Goal: Task Accomplishment & Management: Complete application form

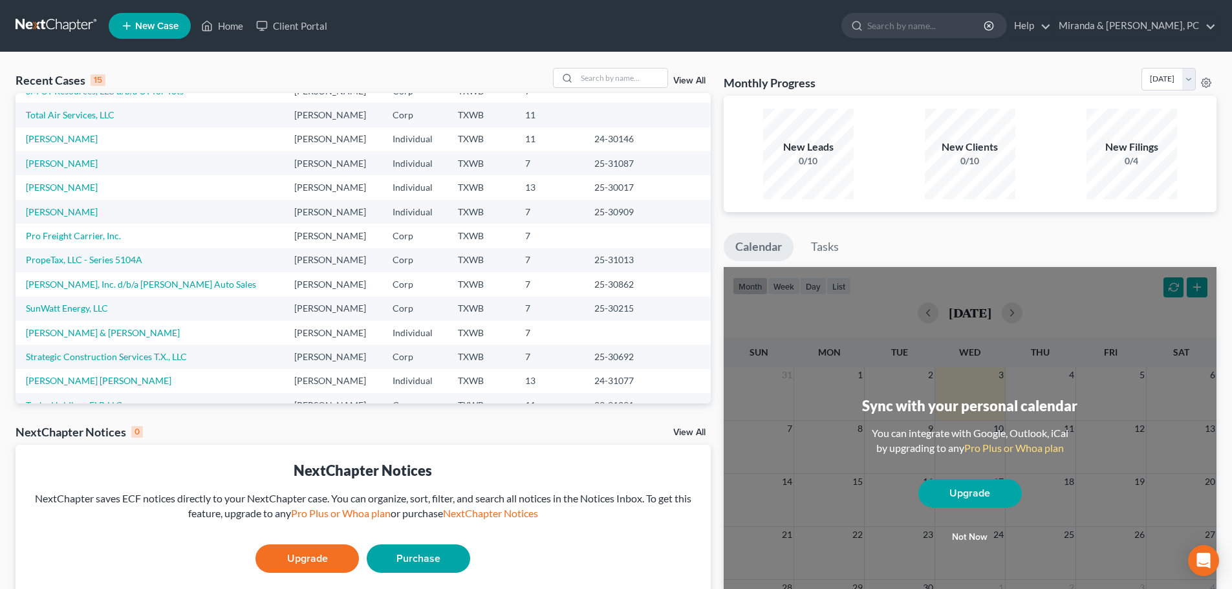
scroll to position [89, 0]
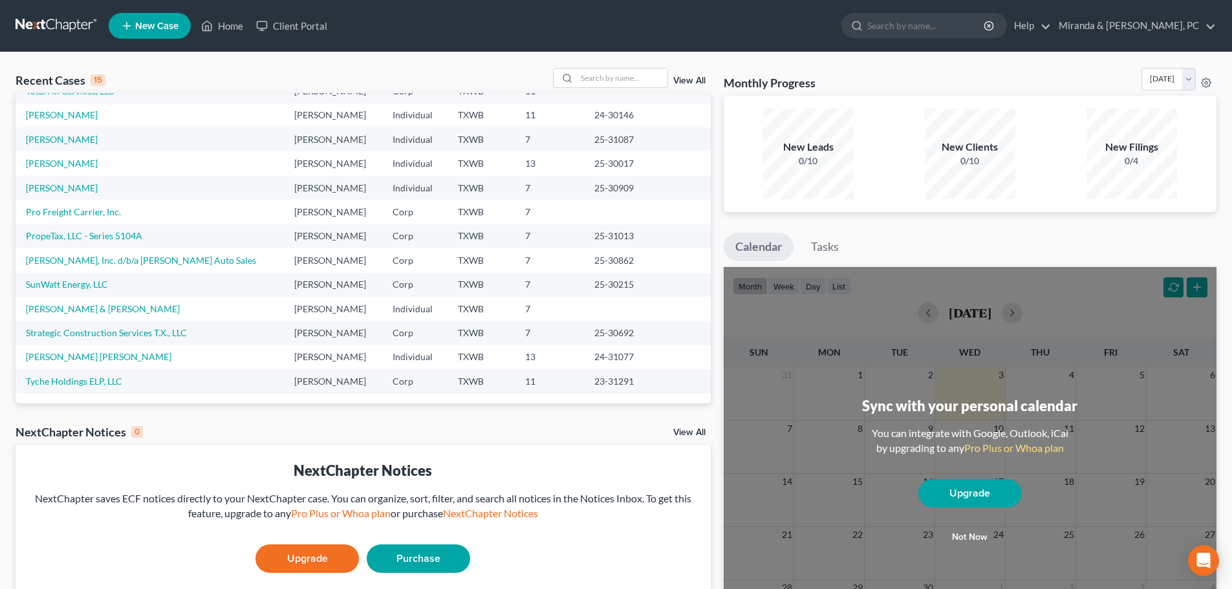
click at [95, 315] on td "[PERSON_NAME] & [PERSON_NAME]" at bounding box center [150, 309] width 268 height 24
click at [97, 312] on link "[PERSON_NAME] & [PERSON_NAME]" at bounding box center [103, 308] width 154 height 11
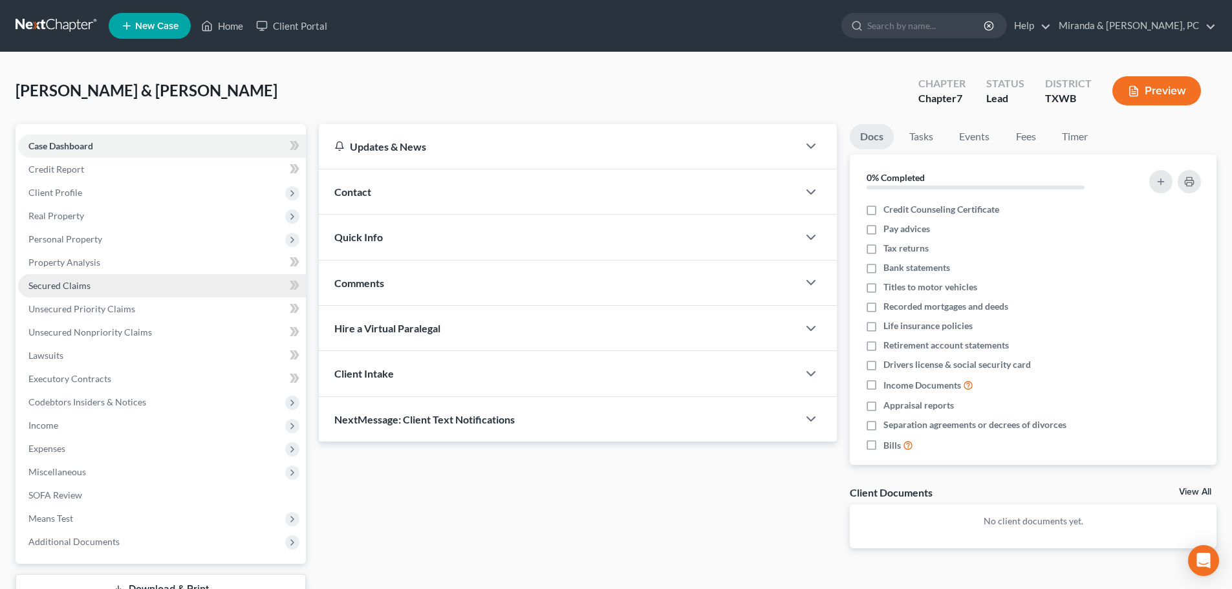
click at [70, 286] on span "Secured Claims" at bounding box center [59, 285] width 62 height 11
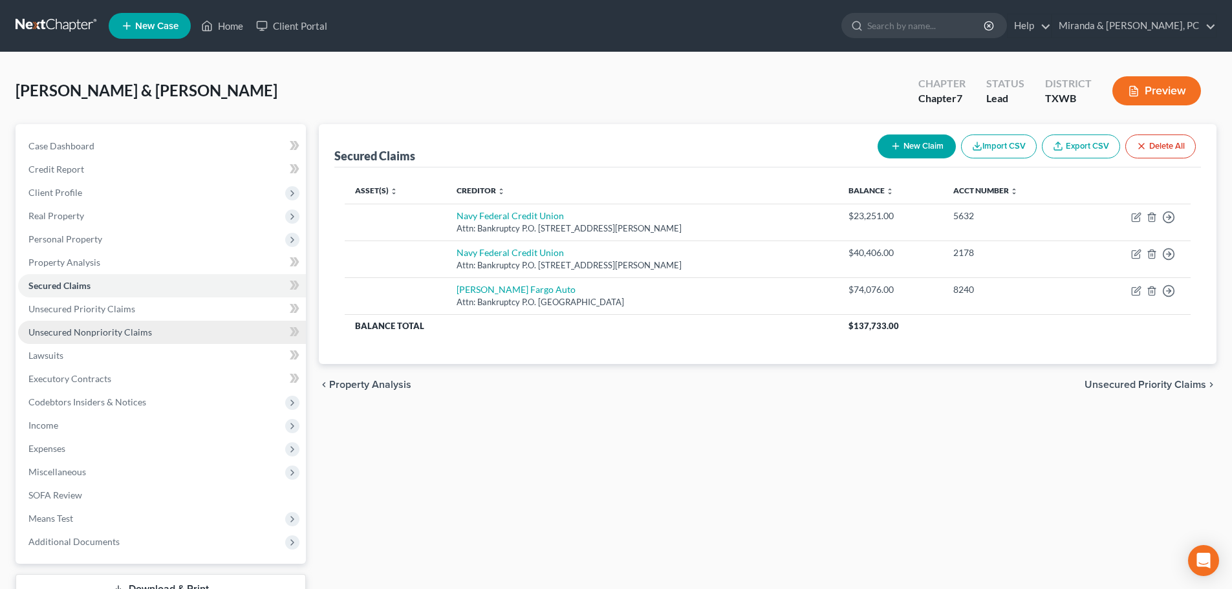
click at [91, 328] on span "Unsecured Nonpriority Claims" at bounding box center [90, 332] width 124 height 11
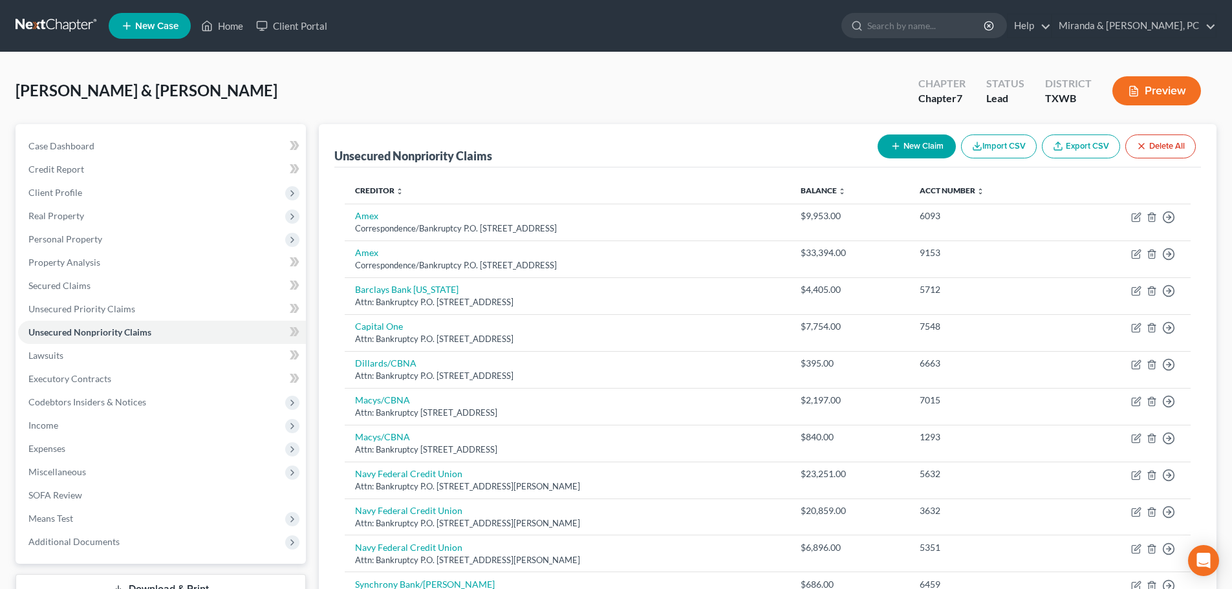
click at [909, 151] on button "New Claim" at bounding box center [917, 147] width 78 height 24
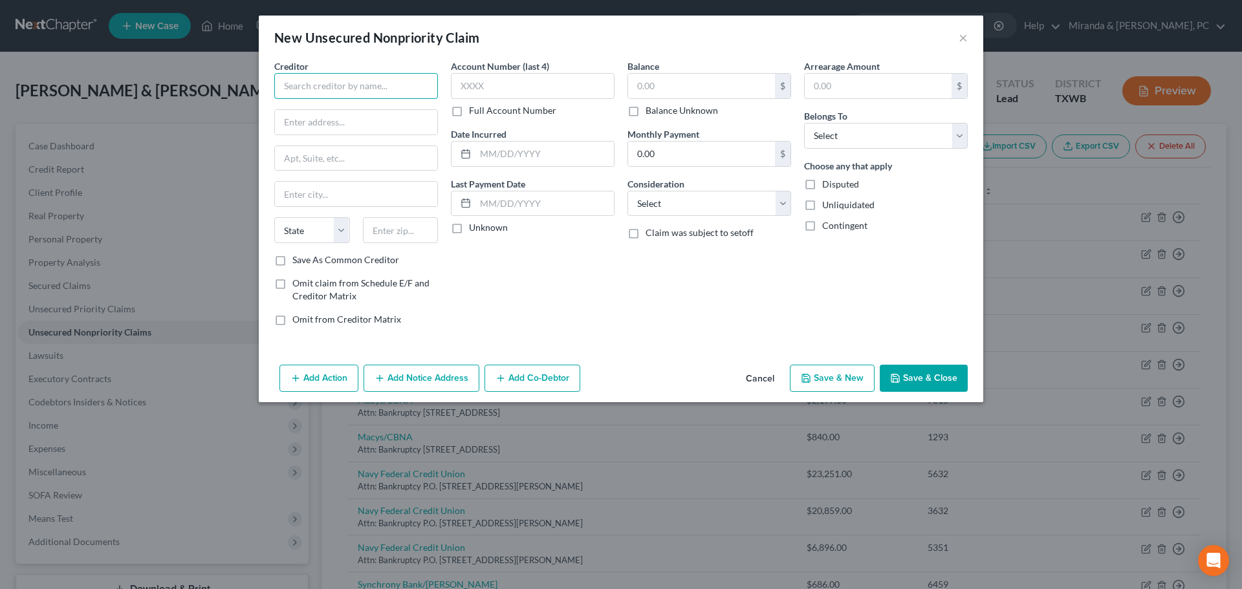
click at [318, 87] on input "text" at bounding box center [356, 86] width 164 height 26
type input "Westlake Flooring"
click at [766, 375] on button "Cancel" at bounding box center [759, 379] width 49 height 26
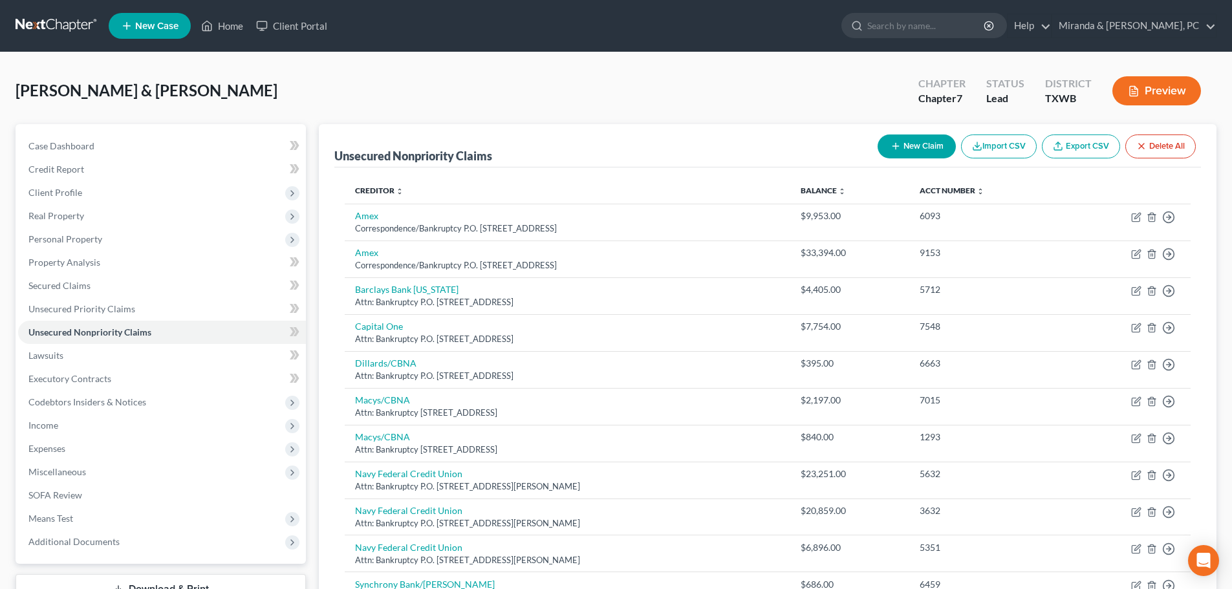
click at [920, 140] on button "New Claim" at bounding box center [917, 147] width 78 height 24
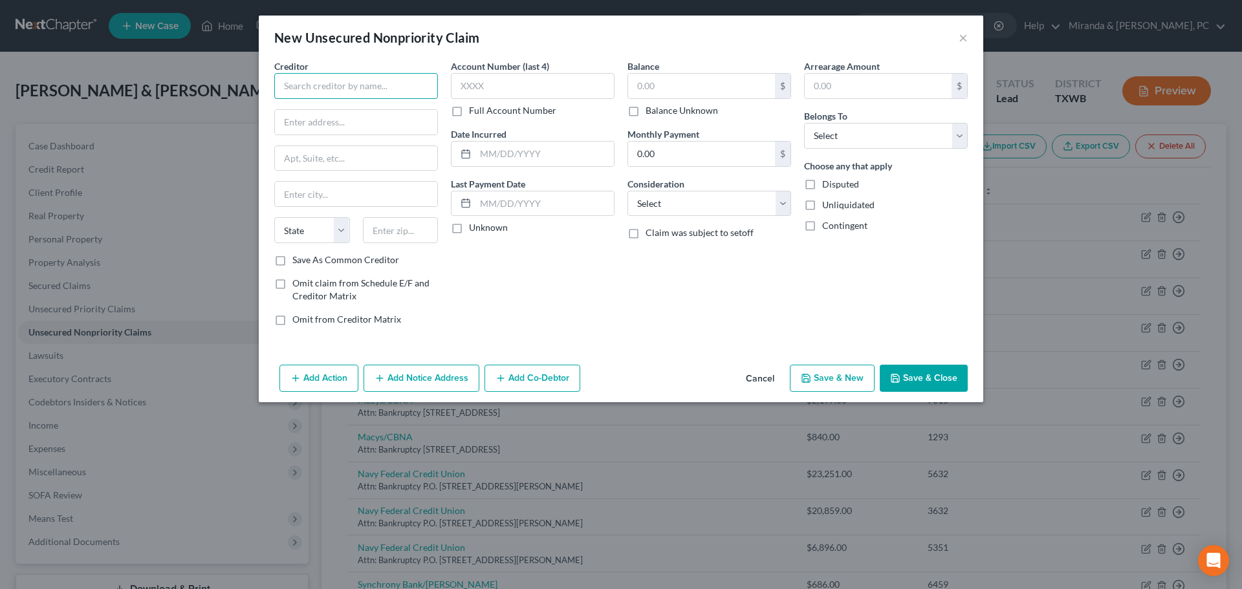
click at [344, 85] on input "text" at bounding box center [356, 86] width 164 height 26
drag, startPoint x: 426, startPoint y: 88, endPoint x: 189, endPoint y: 101, distance: 237.7
click at [189, 101] on div "New Unsecured Nonpriority Claim × Creditor * Westlake Flooring Company, LLC Sta…" at bounding box center [621, 294] width 1242 height 589
type input "Westlake Flooring Company, LLC"
click at [335, 125] on input "text" at bounding box center [356, 122] width 162 height 25
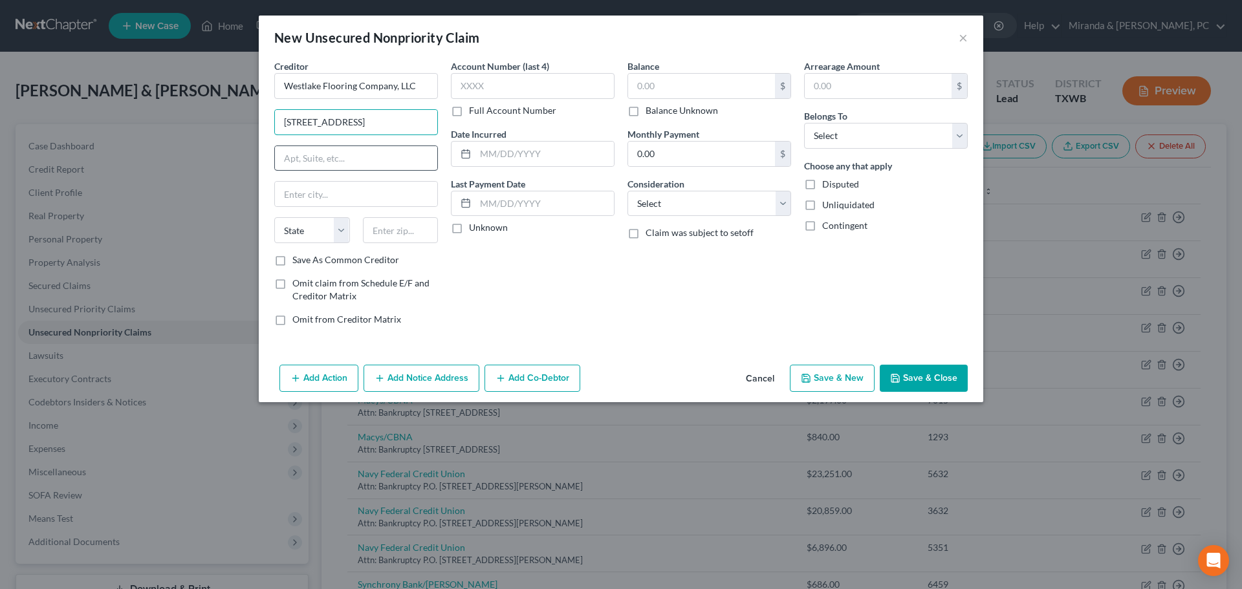
type input "[STREET_ADDRESS]"
click at [363, 164] on input "text" at bounding box center [356, 158] width 162 height 25
type input "Suite 100"
click at [382, 233] on input "text" at bounding box center [401, 230] width 76 height 26
type input "90010"
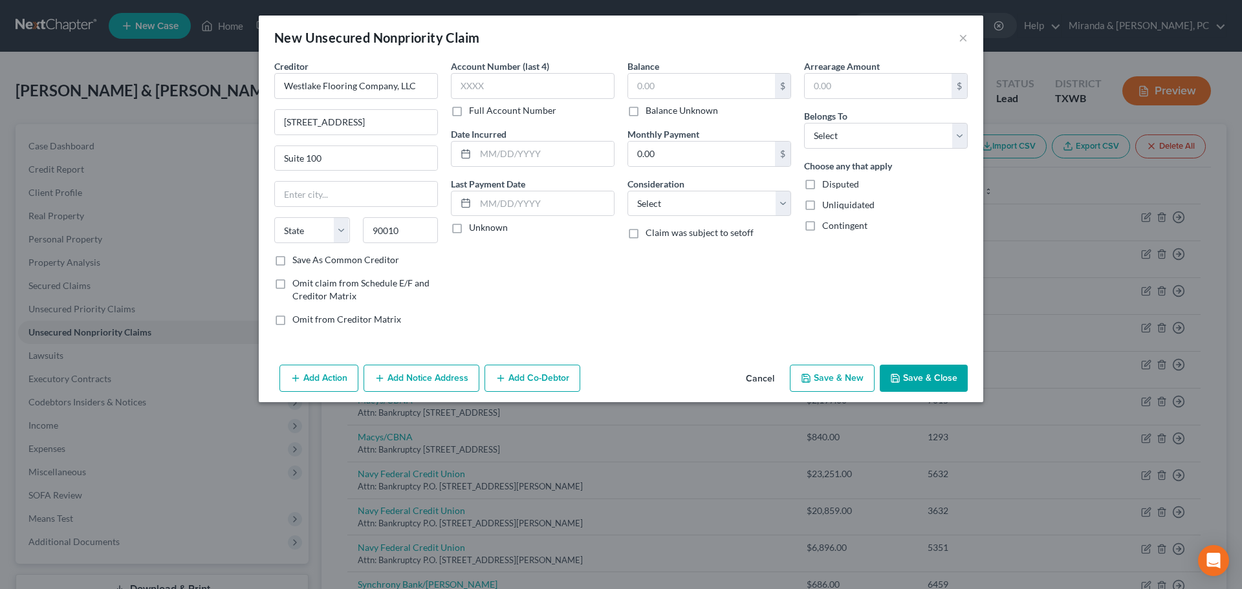
drag, startPoint x: 543, startPoint y: 316, endPoint x: 557, endPoint y: 312, distance: 14.6
click at [543, 316] on div "Account Number (last 4) Full Account Number Date Incurred Last Payment Date Unk…" at bounding box center [532, 198] width 177 height 277
type input "[GEOGRAPHIC_DATA]"
select select "4"
click at [683, 86] on input "text" at bounding box center [701, 86] width 147 height 25
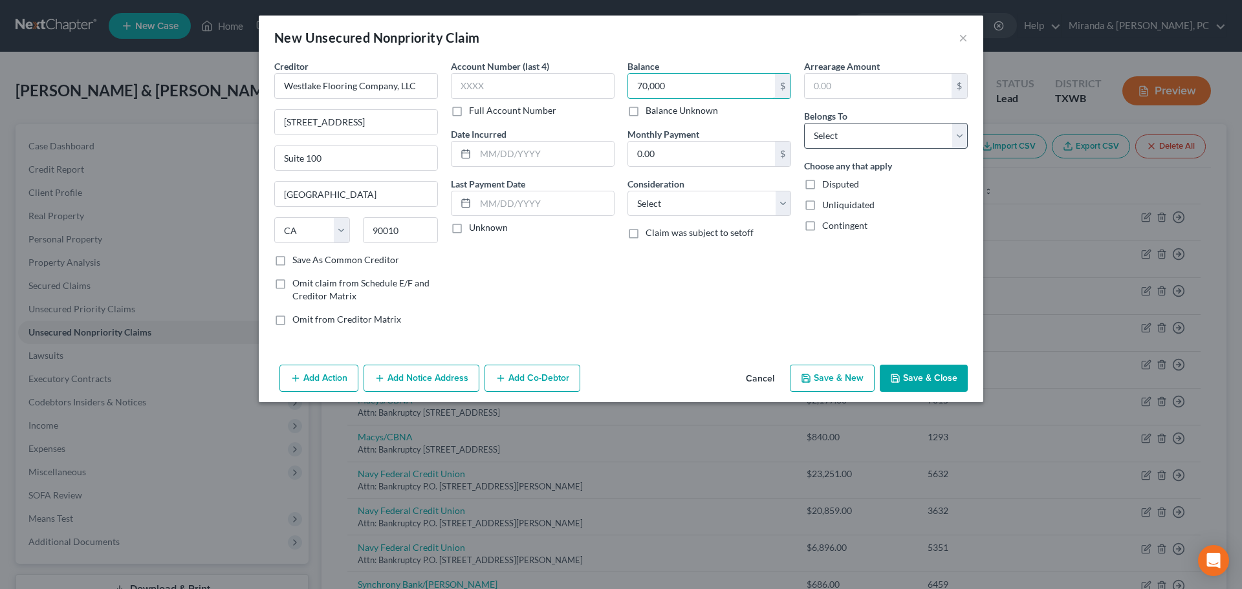
type input "70,000"
click at [919, 138] on select "Select Debtor 1 Only Debtor 2 Only Debtor 1 And Debtor 2 Only At Least One Of T…" at bounding box center [886, 136] width 164 height 26
select select "0"
click at [804, 123] on select "Select Debtor 1 Only Debtor 2 Only Debtor 1 And Debtor 2 Only At Least One Of T…" at bounding box center [886, 136] width 164 height 26
click at [926, 382] on button "Save & Close" at bounding box center [924, 378] width 88 height 27
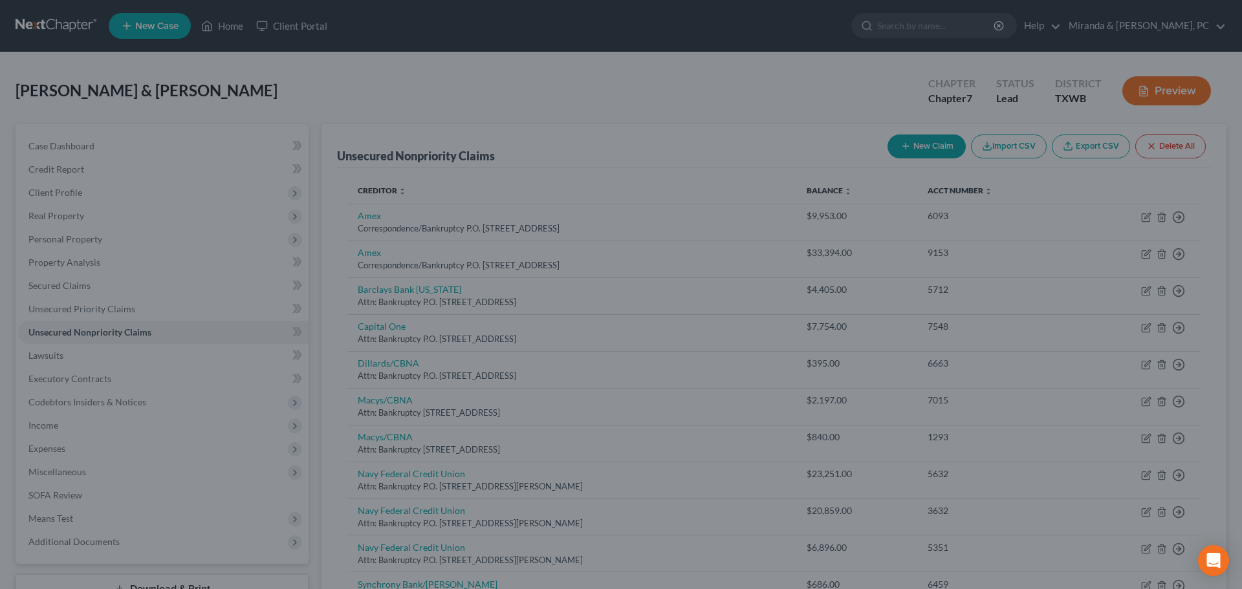
type input "70,000.00"
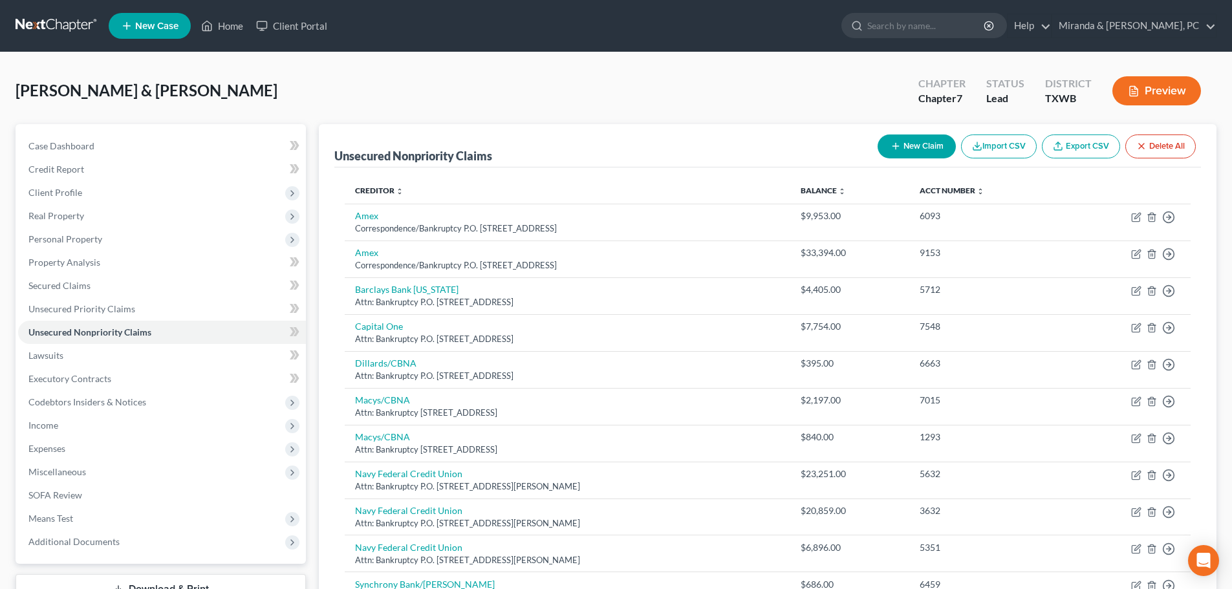
click at [898, 137] on button "New Claim" at bounding box center [917, 147] width 78 height 24
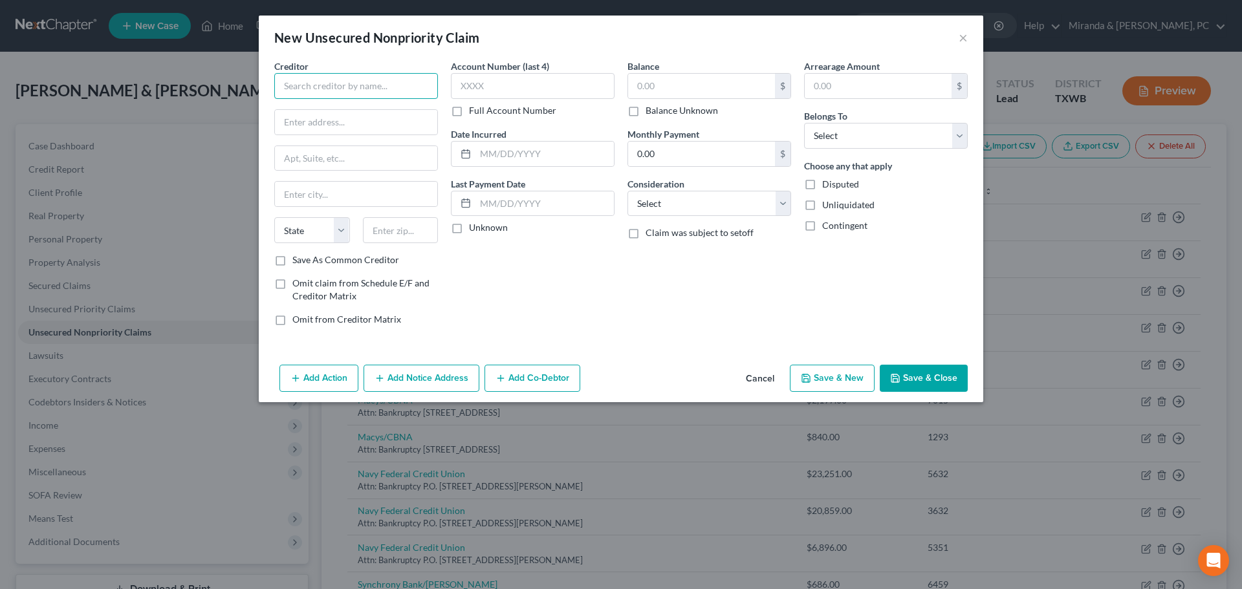
click at [288, 87] on input "text" at bounding box center [356, 86] width 164 height 26
type input "Kinetic Advantage"
click at [325, 121] on input "text" at bounding box center [356, 122] width 162 height 25
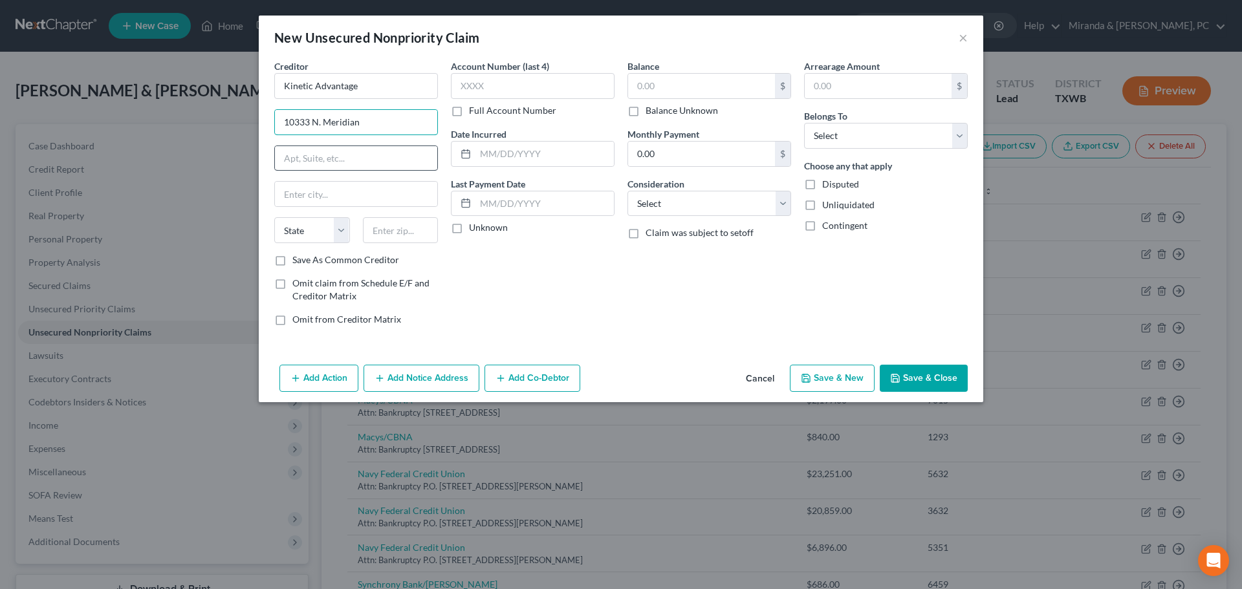
type input "10333 N. Meridian"
click at [325, 157] on input "text" at bounding box center [356, 158] width 162 height 25
type input "Suite 400"
click at [381, 235] on input "text" at bounding box center [401, 230] width 76 height 26
type input "46290"
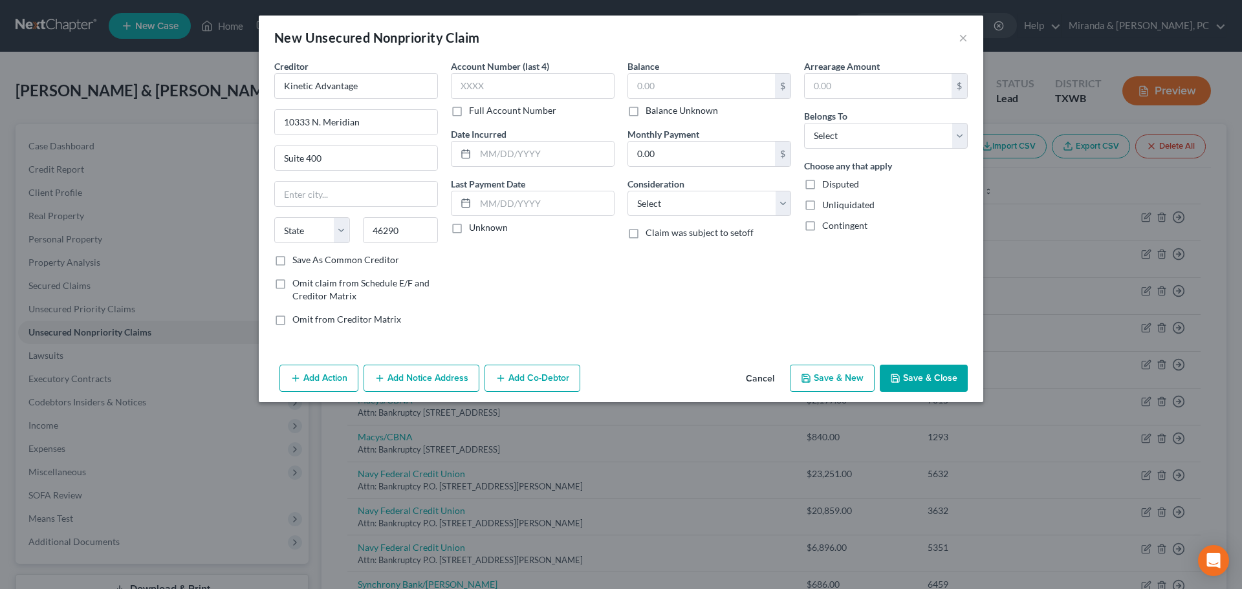
drag, startPoint x: 646, startPoint y: 348, endPoint x: 654, endPoint y: 259, distance: 88.9
click at [646, 345] on div "Creditor * Kinetic Advantage [STREET_ADDRESS] State [US_STATE] AK AR AZ CA CO C…" at bounding box center [621, 210] width 724 height 300
type input "[GEOGRAPHIC_DATA]"
select select "15"
click at [660, 82] on input "text" at bounding box center [701, 86] width 147 height 25
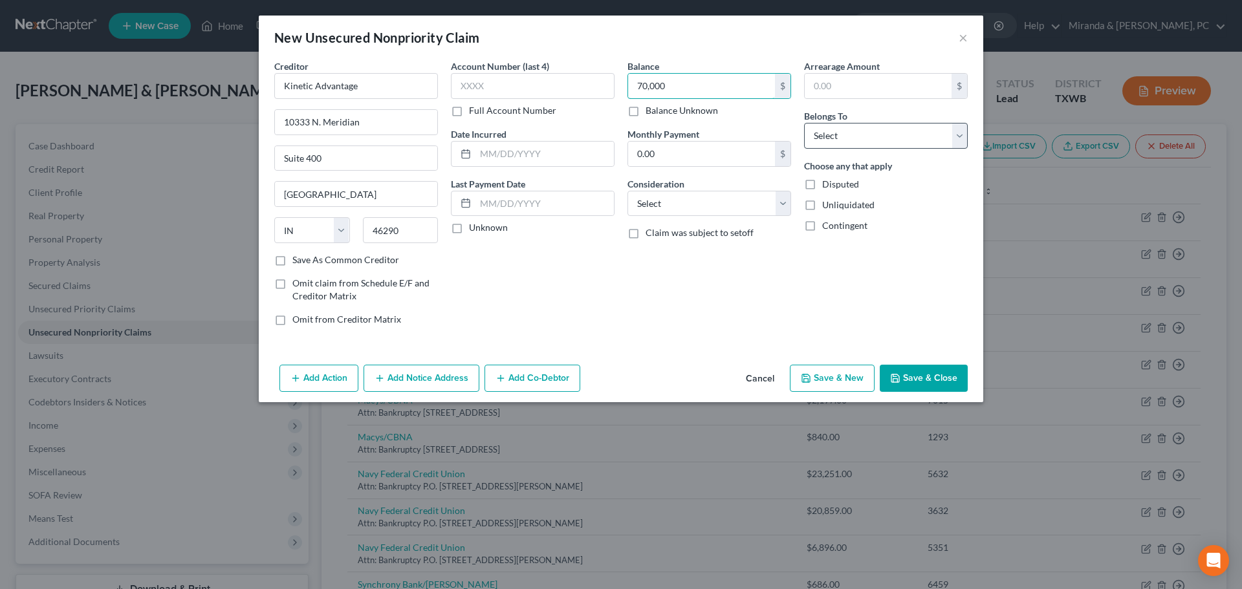
type input "70,000"
click at [858, 144] on select "Select Debtor 1 Only Debtor 2 Only Debtor 1 And Debtor 2 Only At Least One Of T…" at bounding box center [886, 136] width 164 height 26
click at [804, 123] on select "Select Debtor 1 Only Debtor 2 Only Debtor 1 And Debtor 2 Only At Least One Of T…" at bounding box center [886, 136] width 164 height 26
click at [865, 143] on select "Select Debtor 1 Only Debtor 2 Only Debtor 1 And Debtor 2 Only At Least One Of T…" at bounding box center [886, 136] width 164 height 26
select select "0"
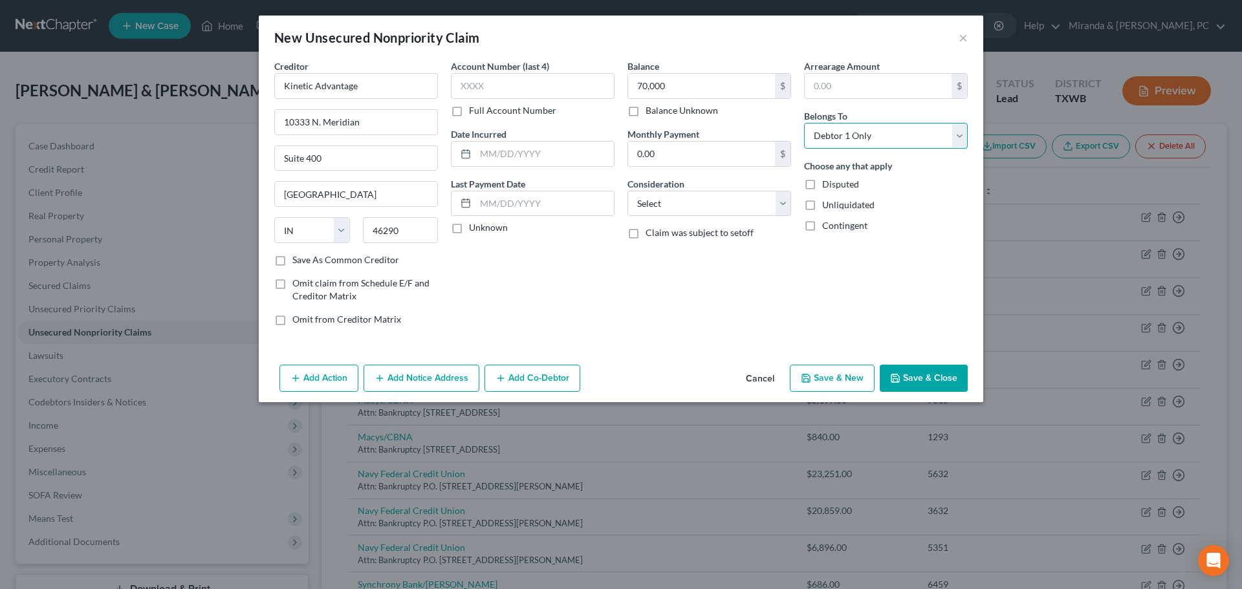
click at [804, 123] on select "Select Debtor 1 Only Debtor 2 Only Debtor 1 And Debtor 2 Only At Least One Of T…" at bounding box center [886, 136] width 164 height 26
click at [649, 314] on div "Balance 70,000.00 $ Balance Unknown Balance Undetermined 70,000 $ Balance Unkno…" at bounding box center [709, 198] width 177 height 277
drag, startPoint x: 352, startPoint y: 193, endPoint x: 216, endPoint y: 191, distance: 135.8
click at [216, 191] on div "New Unsecured Nonpriority Claim × Creditor * Kinetic Advantage [GEOGRAPHIC_DATA…" at bounding box center [621, 294] width 1242 height 589
type input "Carmel"
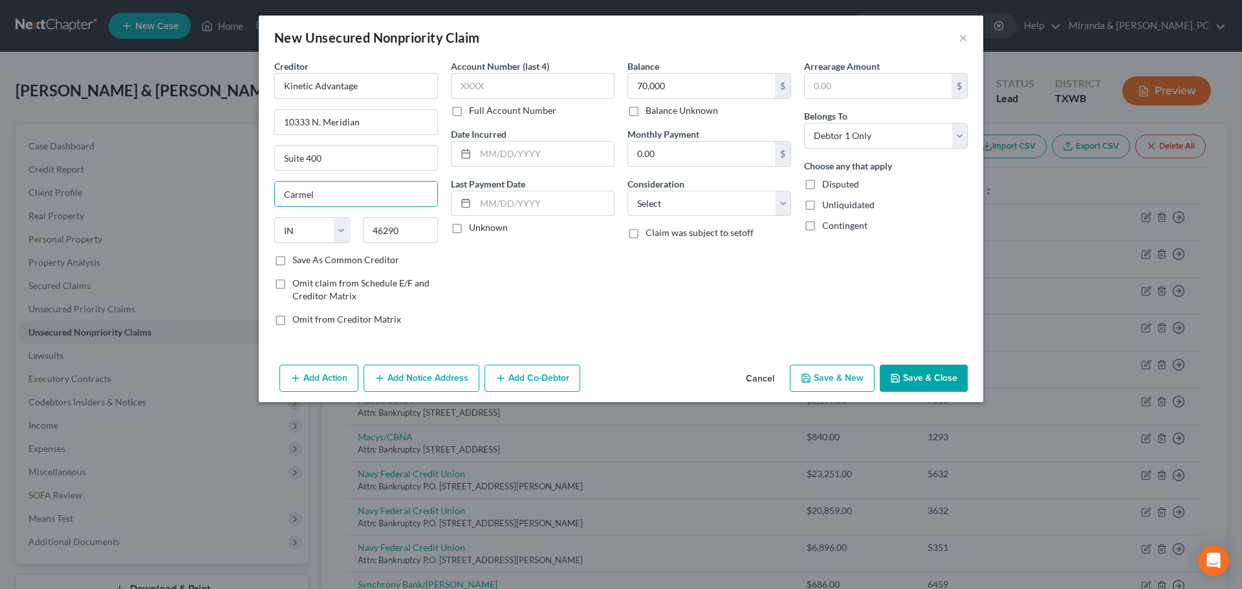
click at [918, 379] on button "Save & Close" at bounding box center [924, 378] width 88 height 27
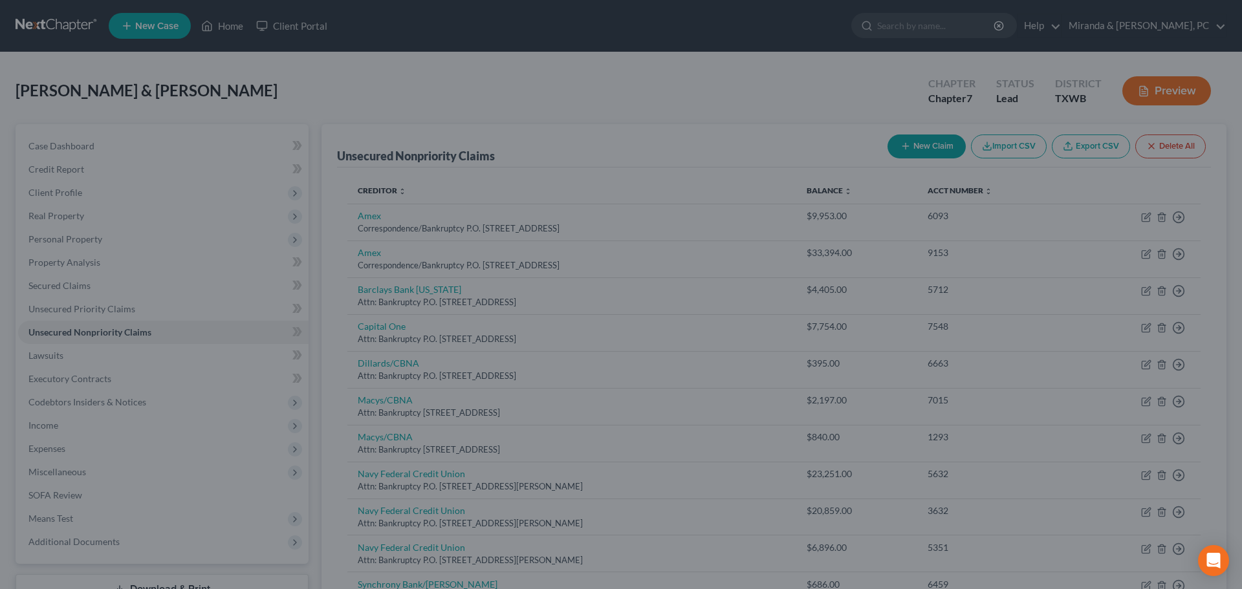
type input "70,000.00"
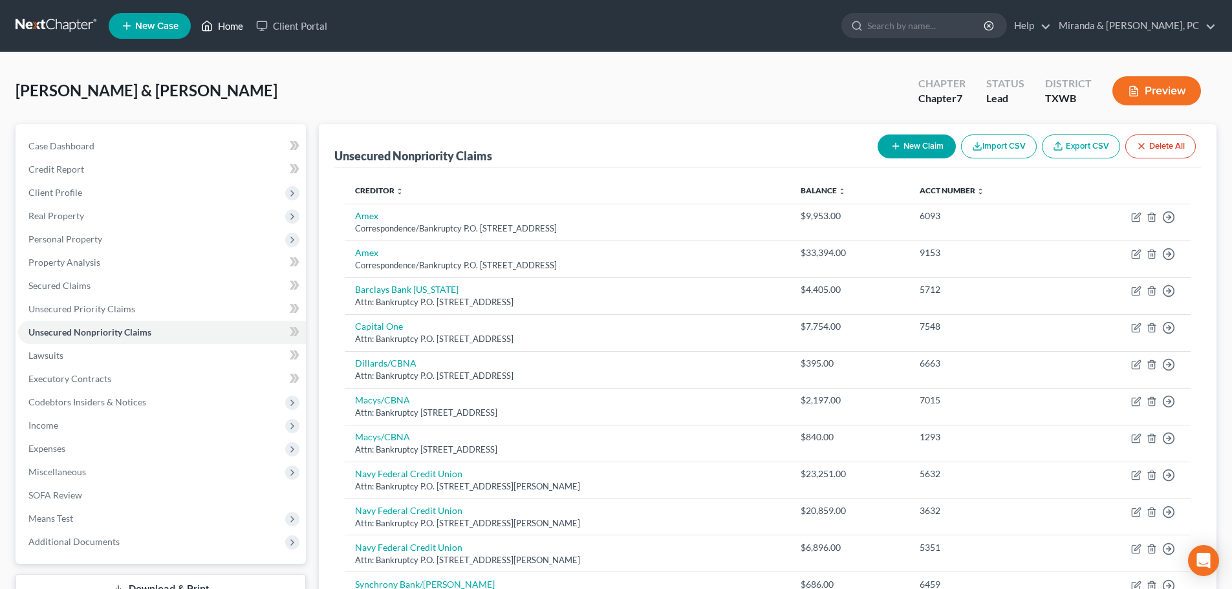
click at [230, 25] on link "Home" at bounding box center [222, 25] width 55 height 23
